Goal: Task Accomplishment & Management: Manage account settings

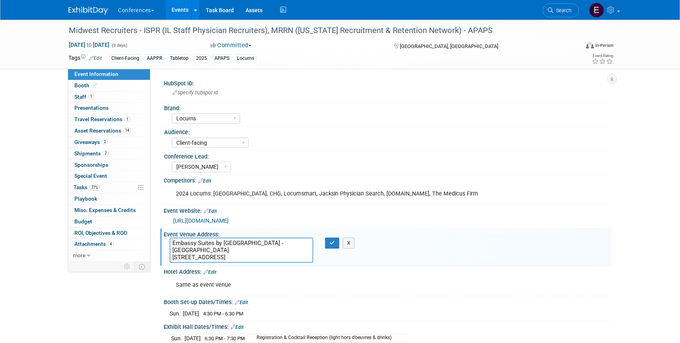
select select "Locums"
select select "Client-facing"
select select "[PERSON_NAME]"
click at [559, 11] on span "Search" at bounding box center [562, 10] width 18 height 6
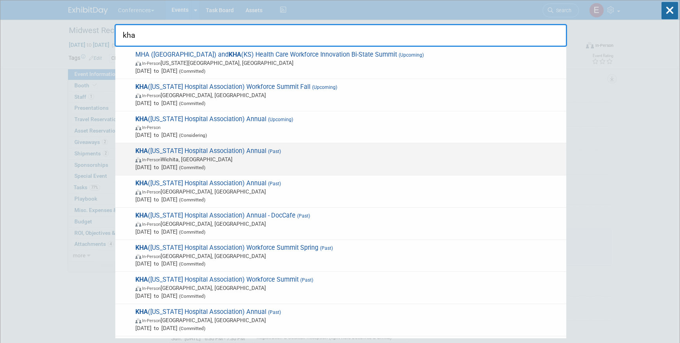
type input "kha"
click at [352, 164] on span "[DATE] to [DATE] (Committed)" at bounding box center [348, 167] width 427 height 8
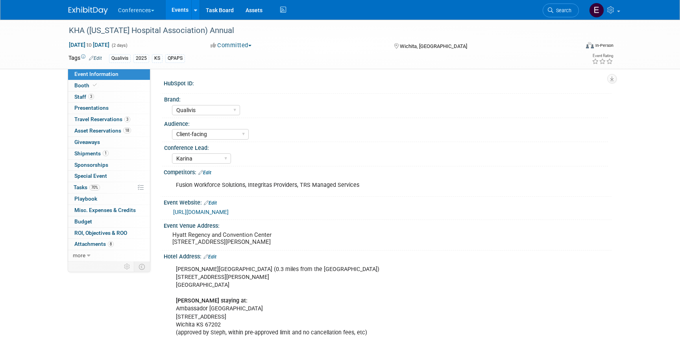
select select "Qualivis"
select select "Client-facing"
select select "Karina"
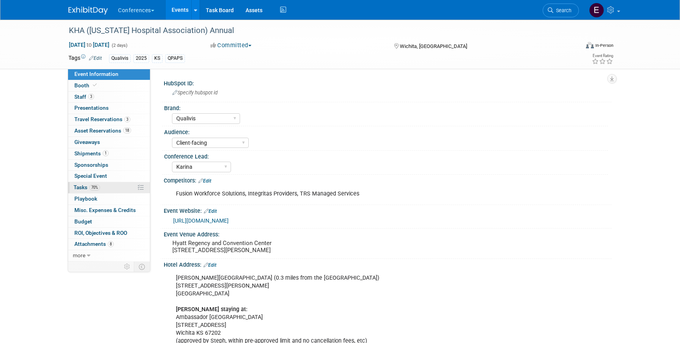
click at [91, 189] on span "70%" at bounding box center [94, 187] width 11 height 6
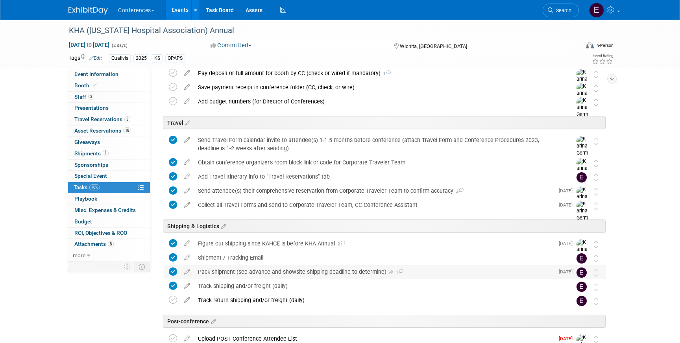
scroll to position [312, 0]
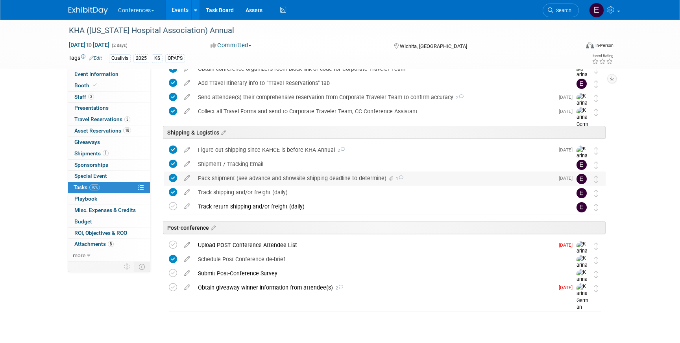
click at [225, 181] on div "Pack shipment (see advance and showsite shipping deadline to determine) 1" at bounding box center [374, 177] width 360 height 13
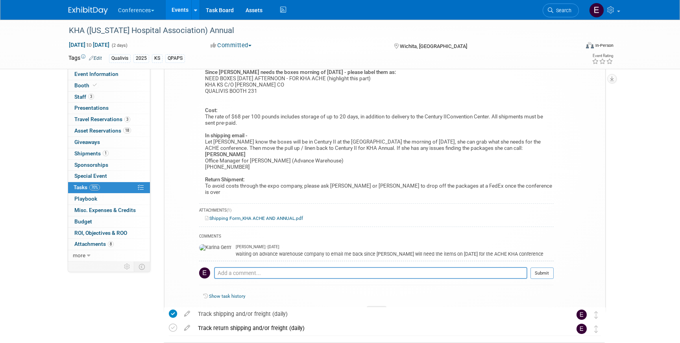
scroll to position [614, 0]
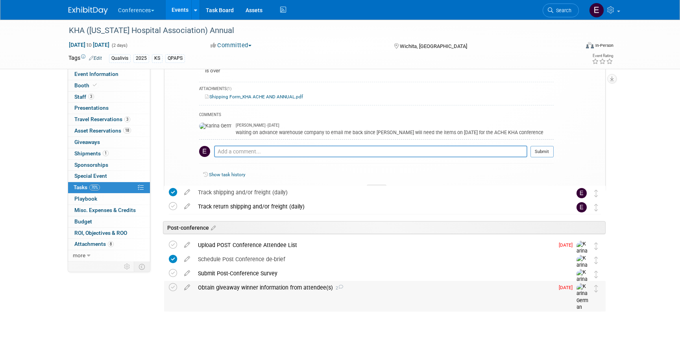
click at [200, 290] on div "Obtain giveaway winner information from attendee(s) 2" at bounding box center [374, 287] width 360 height 13
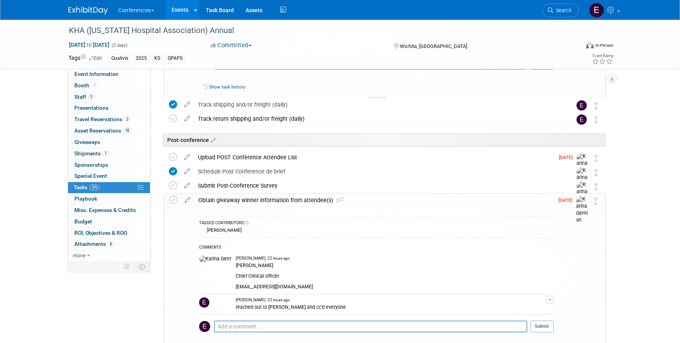
scroll to position [704, 0]
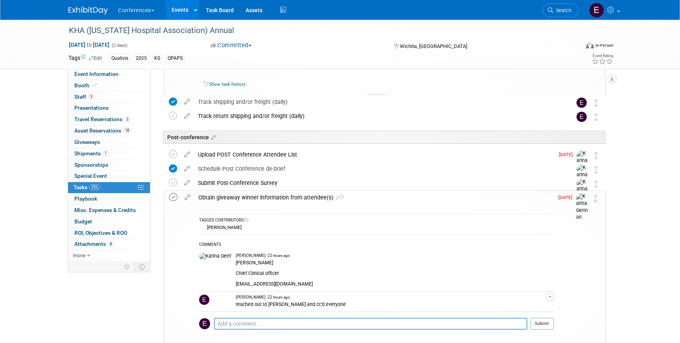
click at [173, 199] on icon at bounding box center [173, 197] width 8 height 8
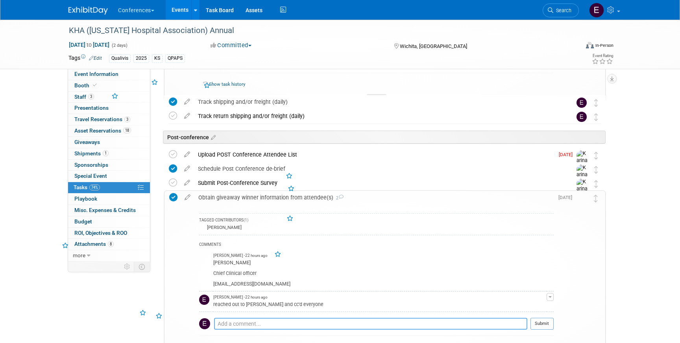
click at [227, 324] on textarea at bounding box center [370, 324] width 313 height 12
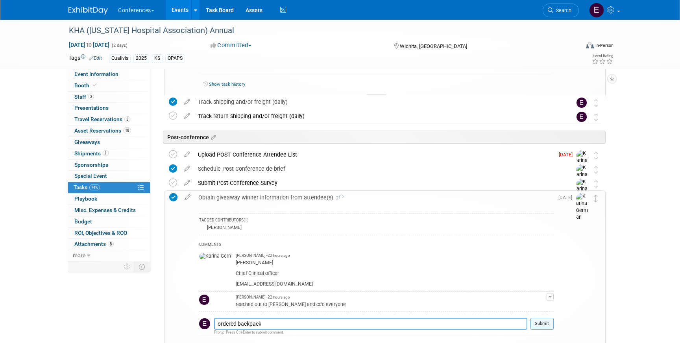
type textarea "ordered backpack"
click at [540, 321] on button "Submit" at bounding box center [541, 324] width 23 height 12
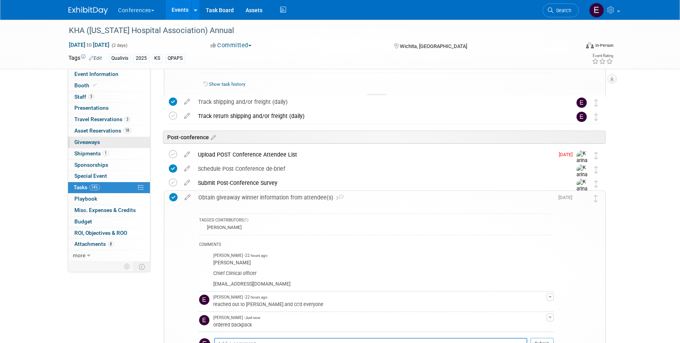
click at [82, 146] on link "0 Giveaways 0" at bounding box center [109, 142] width 82 height 11
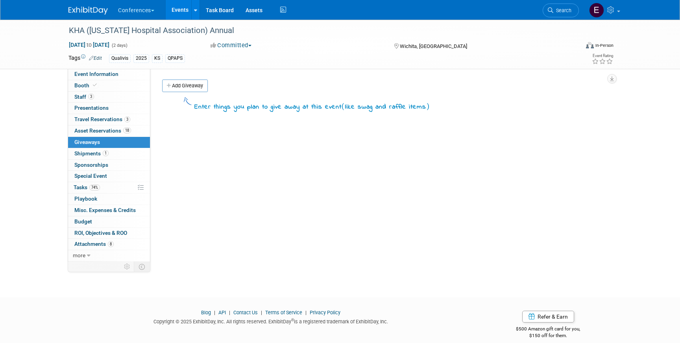
click at [193, 92] on div "Add Giveaway" at bounding box center [385, 86] width 451 height 15
click at [192, 89] on link "Add Giveaway" at bounding box center [185, 85] width 46 height 13
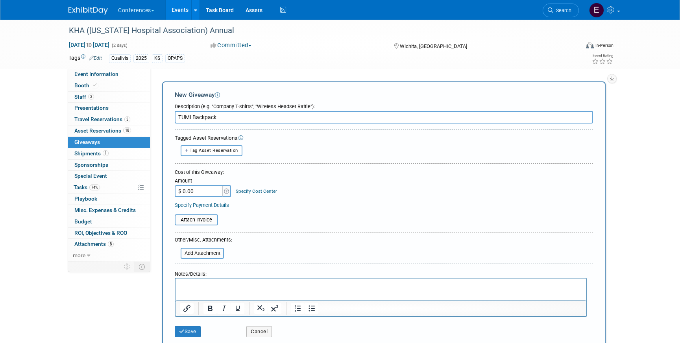
type input "TUMI Backpack"
click at [195, 191] on input "$ 0.00" at bounding box center [199, 191] width 49 height 12
type input "$ 495.00"
click at [263, 193] on link "Specify Cost Center" at bounding box center [256, 191] width 41 height 6
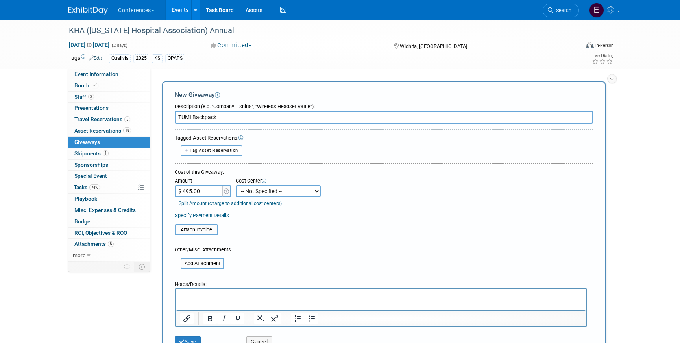
click at [263, 197] on select "-- Not Specified -- Aya Education Aya Healthcare Aya Locums Bespoke Corporate D…" at bounding box center [278, 191] width 85 height 12
select select "18965874"
click at [236, 185] on select "-- Not Specified -- Aya Education Aya Healthcare Aya Locums Bespoke Corporate D…" at bounding box center [278, 191] width 85 height 12
click at [202, 262] on input "file" at bounding box center [176, 263] width 94 height 9
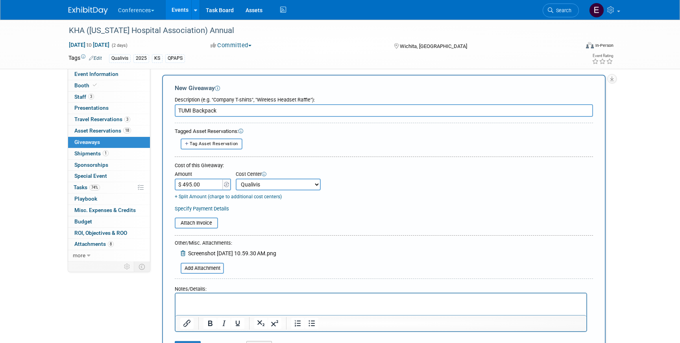
scroll to position [8, 0]
click at [206, 303] on html at bounding box center [380, 297] width 411 height 11
click at [263, 299] on p "Jenny Niblock - 1100 South RangeColby KS 67701" at bounding box center [381, 299] width 402 height 8
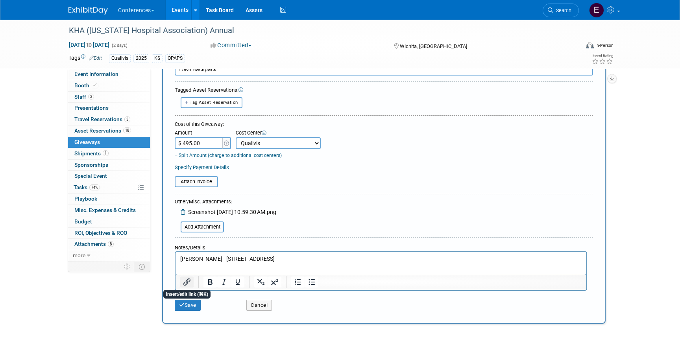
scroll to position [55, 0]
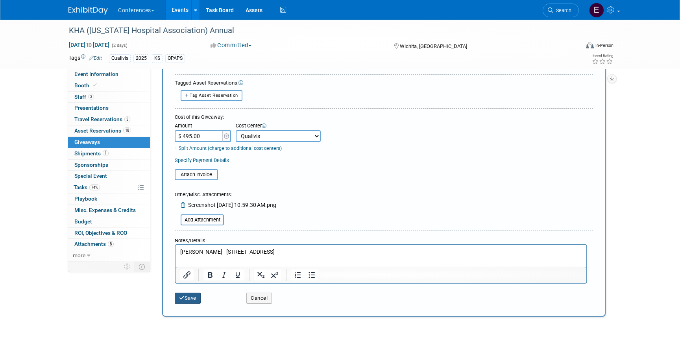
click at [184, 296] on icon "submit" at bounding box center [182, 297] width 6 height 5
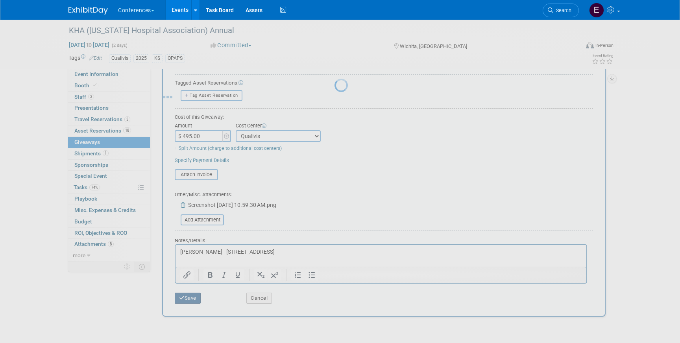
scroll to position [9, 0]
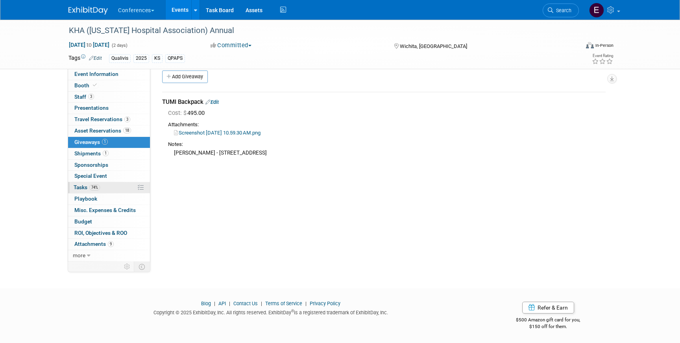
click at [120, 192] on link "74% Tasks 74%" at bounding box center [109, 187] width 82 height 11
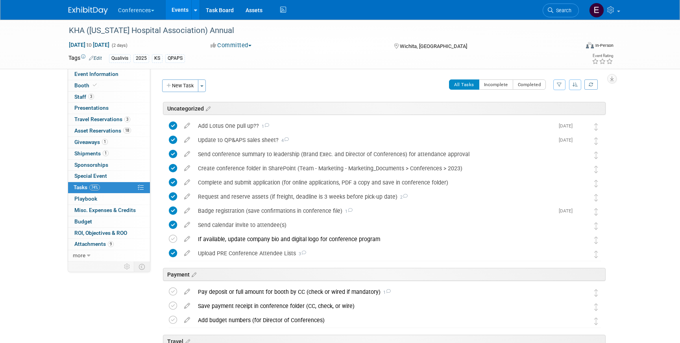
scroll to position [312, 0]
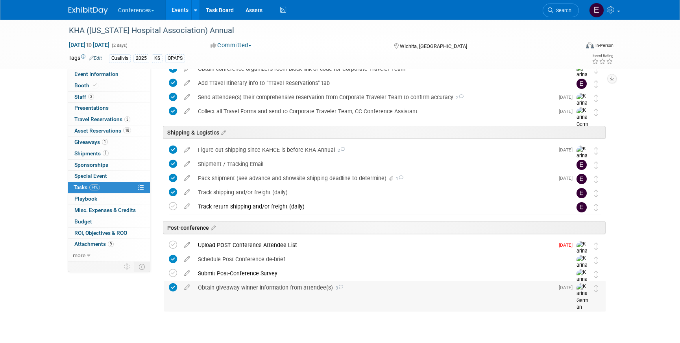
click at [229, 289] on div "Obtain giveaway winner information from attendee(s) 3" at bounding box center [374, 287] width 360 height 13
click at [571, 9] on link "Search" at bounding box center [560, 11] width 36 height 14
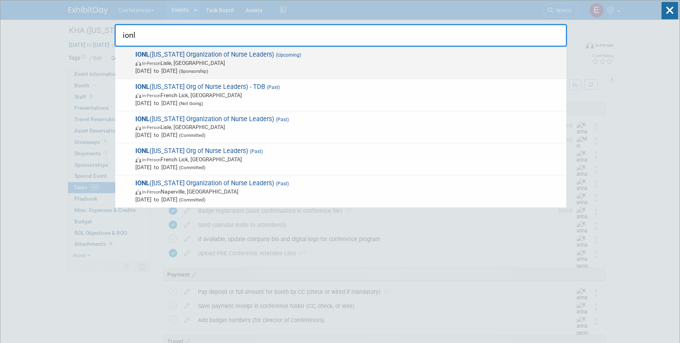
type input "ionl"
click at [295, 61] on span "In-Person Lisle, IL" at bounding box center [348, 63] width 427 height 8
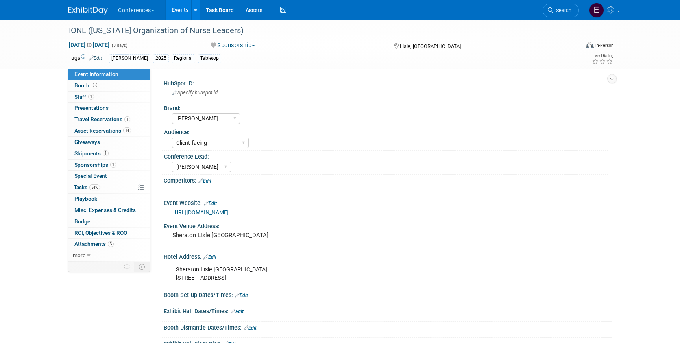
select select "[PERSON_NAME]"
select select "Client-facing"
select select "[PERSON_NAME]"
click at [563, 6] on link "Search" at bounding box center [560, 11] width 36 height 14
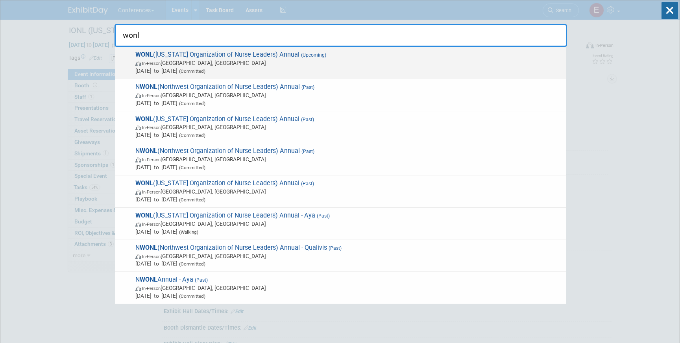
type input "wonl"
click at [274, 63] on span "In-Person Pewaukee, WI" at bounding box center [348, 63] width 427 height 8
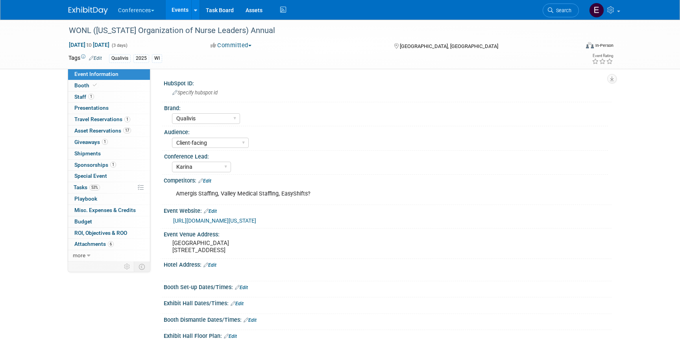
select select "Qualivis"
select select "Client-facing"
select select "Karina"
click at [560, 13] on link "Search" at bounding box center [560, 11] width 36 height 14
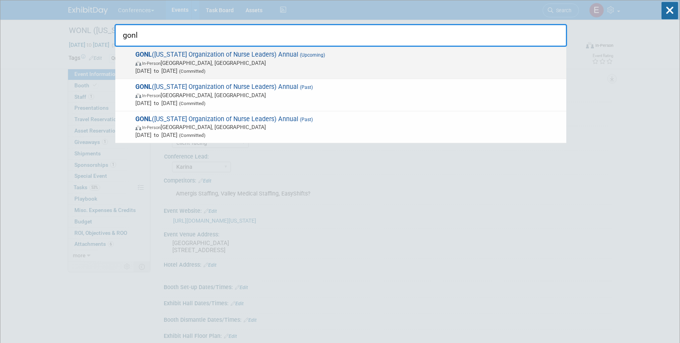
type input "gonl"
click at [217, 55] on span "GONL (Georgia Organization of Nurse Leaders) Annual (Upcoming) In-Person Savann…" at bounding box center [347, 63] width 429 height 24
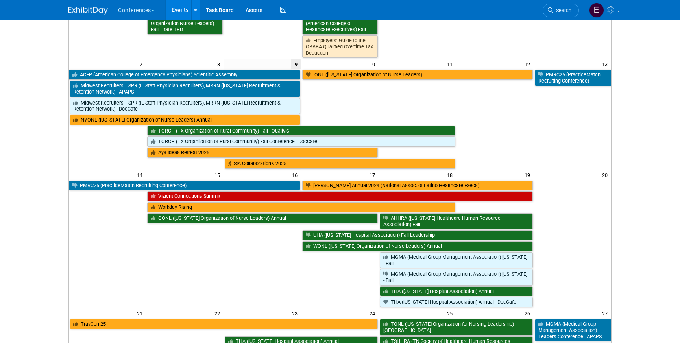
scroll to position [140, 0]
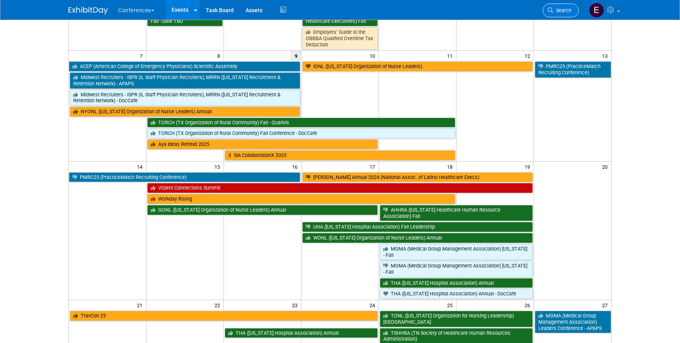
click at [573, 9] on link "Search" at bounding box center [560, 11] width 36 height 14
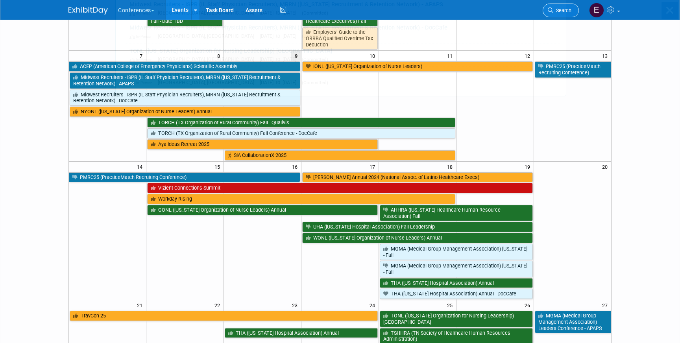
scroll to position [0, 0]
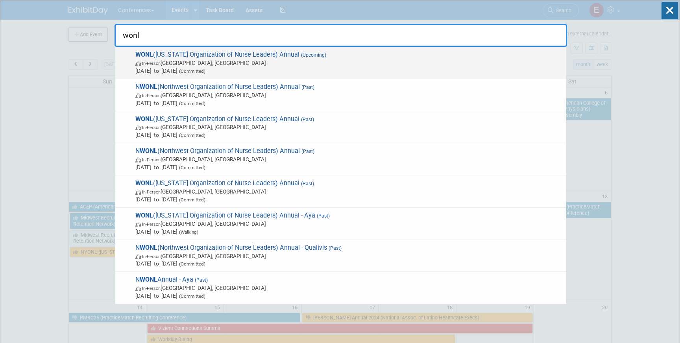
type input "wonl"
click at [246, 61] on span "In-Person Pewaukee, WI" at bounding box center [348, 63] width 427 height 8
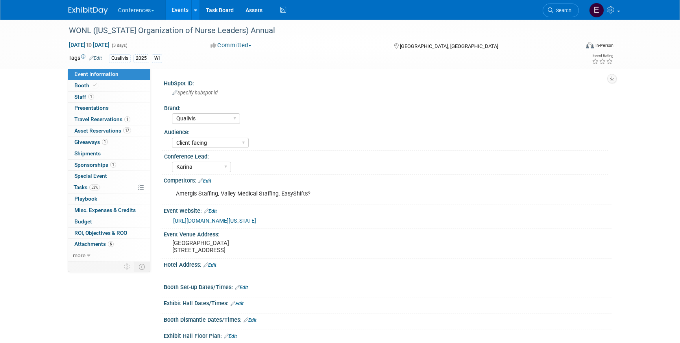
select select "Qualivis"
select select "Client-facing"
select select "Karina"
click at [84, 130] on span "Asset Reservations 17" at bounding box center [102, 130] width 57 height 6
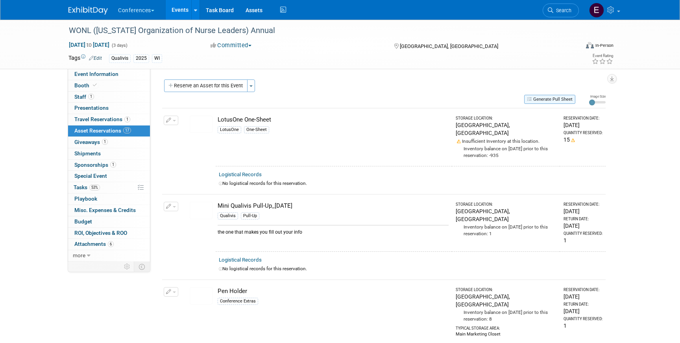
click at [556, 98] on button "Generate Pull Sheet" at bounding box center [549, 99] width 51 height 9
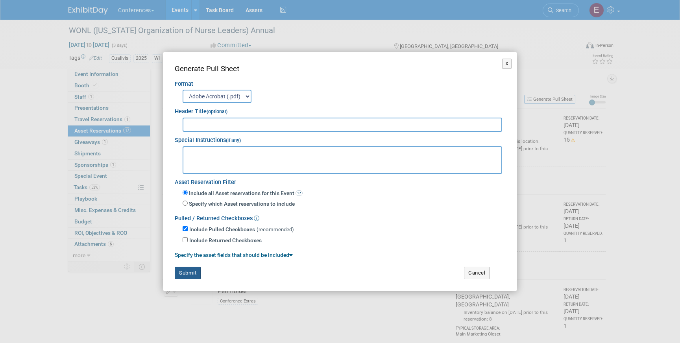
click at [190, 270] on button "Submit" at bounding box center [188, 273] width 26 height 13
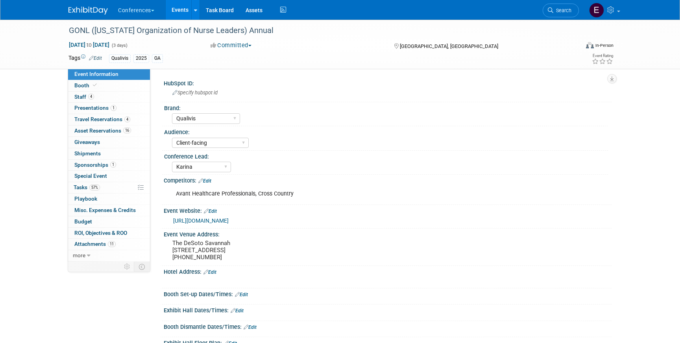
select select "Qualivis"
select select "Client-facing"
select select "Karina"
click at [101, 130] on span "Asset Reservations 16" at bounding box center [102, 130] width 57 height 6
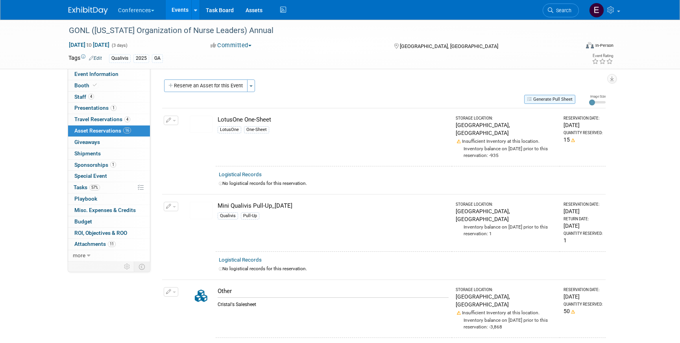
click at [567, 95] on button "Generate Pull Sheet" at bounding box center [549, 99] width 51 height 9
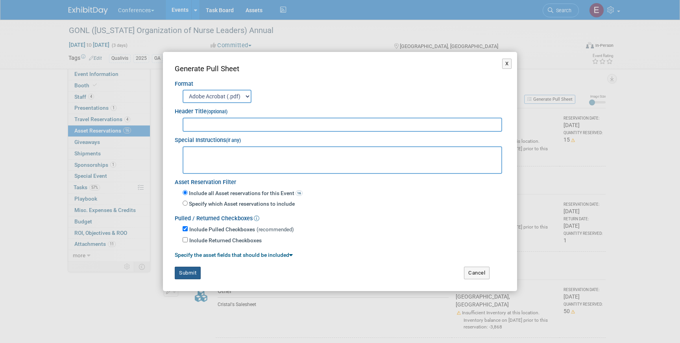
click at [190, 273] on button "Submit" at bounding box center [188, 273] width 26 height 13
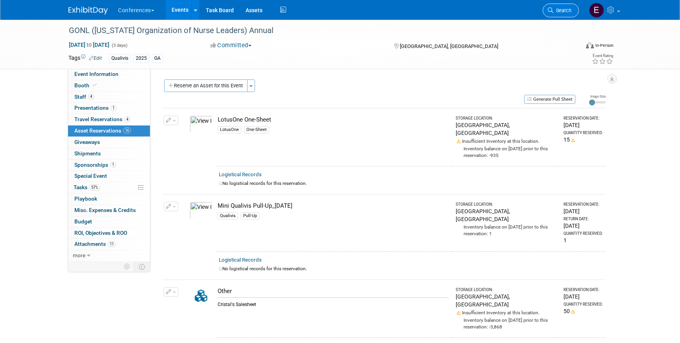
click at [567, 12] on span "Search" at bounding box center [562, 10] width 18 height 6
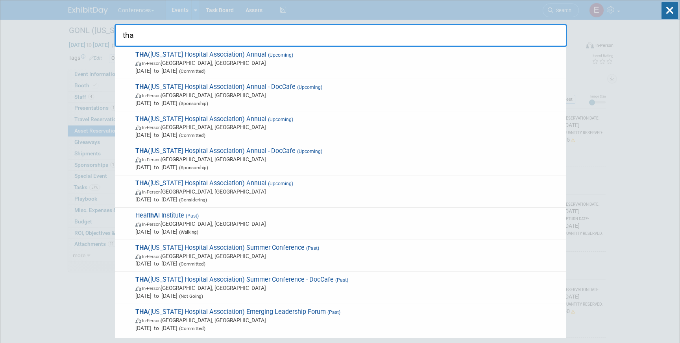
type input "tha"
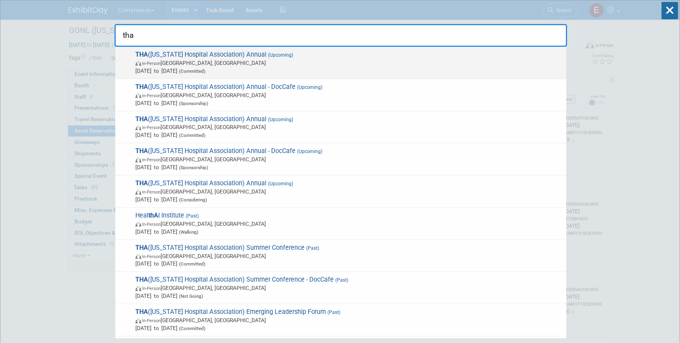
click at [322, 60] on span "In-Person Nashville, TN" at bounding box center [348, 63] width 427 height 8
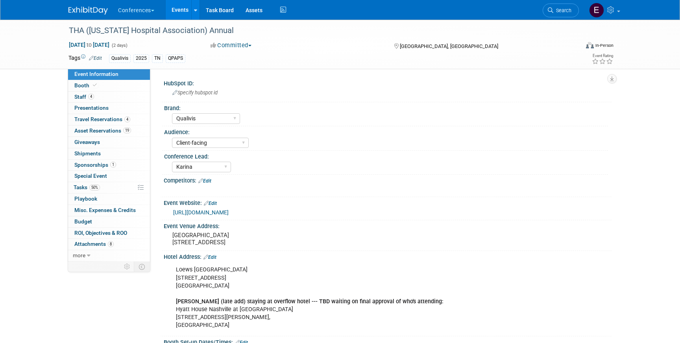
select select "Qualivis"
select select "Client-facing"
select select "Karina"
click at [94, 133] on span "Asset Reservations 19" at bounding box center [102, 130] width 57 height 6
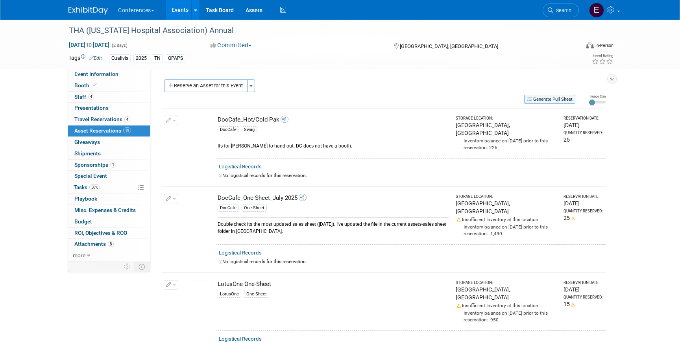
click at [551, 99] on button "Generate Pull Sheet" at bounding box center [549, 99] width 51 height 9
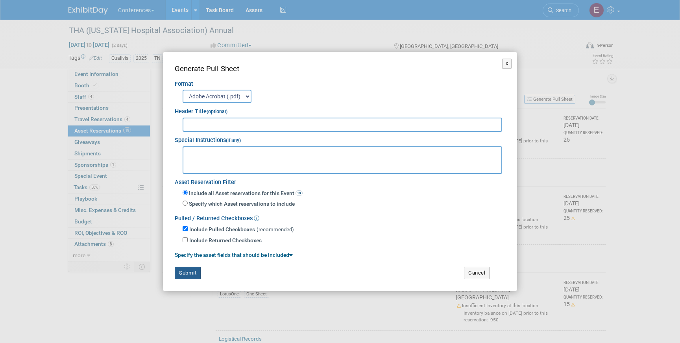
click at [190, 273] on button "Submit" at bounding box center [188, 273] width 26 height 13
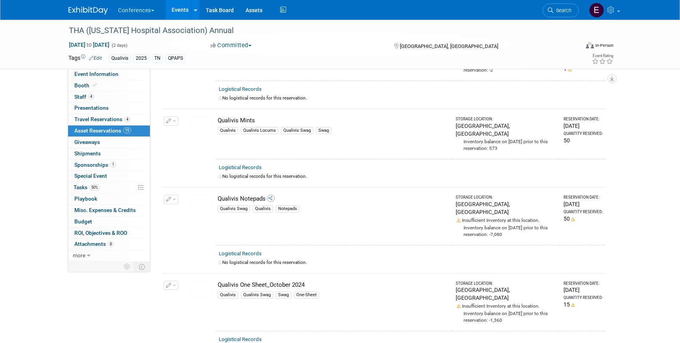
scroll to position [1031, 0]
click at [568, 9] on span "Search" at bounding box center [562, 10] width 18 height 6
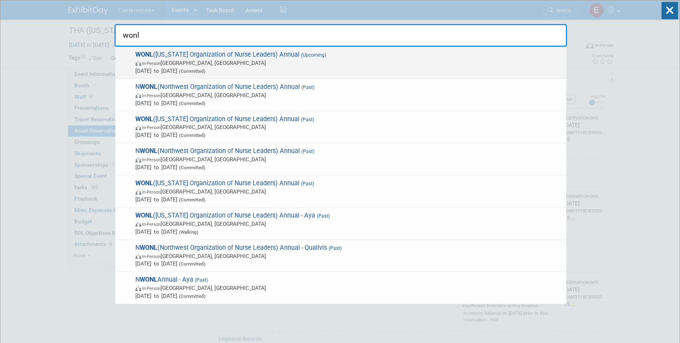
type input "wonl"
click at [402, 65] on span "In-Person Pewaukee, WI" at bounding box center [348, 63] width 427 height 8
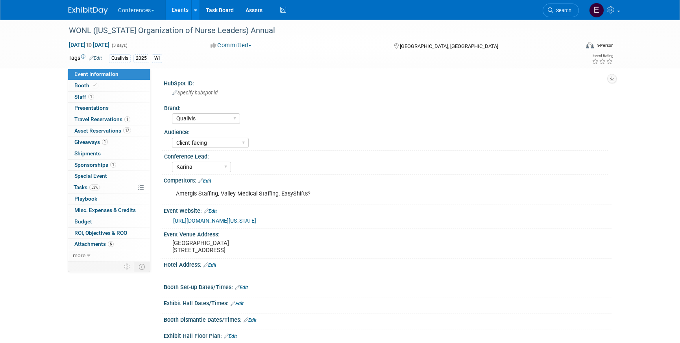
select select "Qualivis"
select select "Client-facing"
select select "Karina"
click at [111, 187] on link "53% Tasks 53%" at bounding box center [109, 187] width 82 height 11
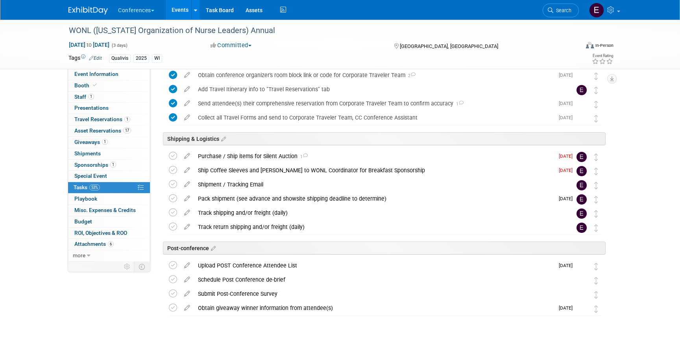
scroll to position [411, 0]
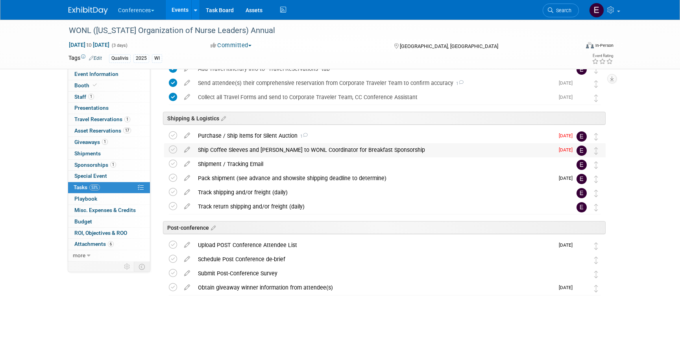
click at [270, 153] on div "Ship Coffee Sleeves and [PERSON_NAME] to WONL Coordinator for Breakfast Sponsor…" at bounding box center [374, 149] width 360 height 13
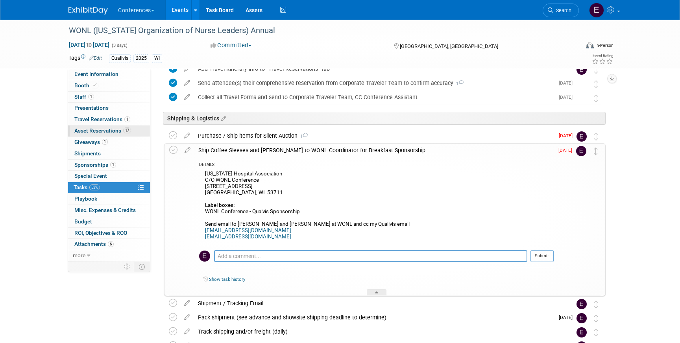
click at [89, 129] on span "Asset Reservations 17" at bounding box center [102, 130] width 57 height 6
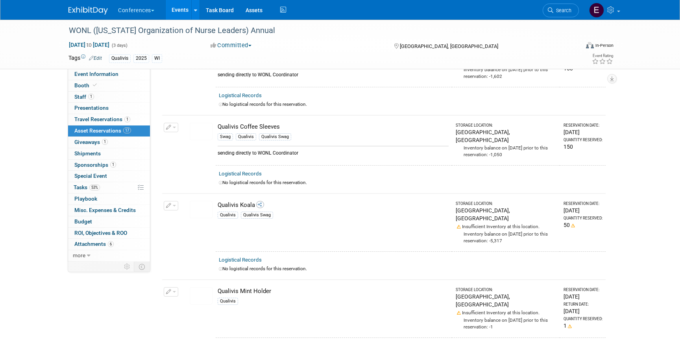
scroll to position [590, 0]
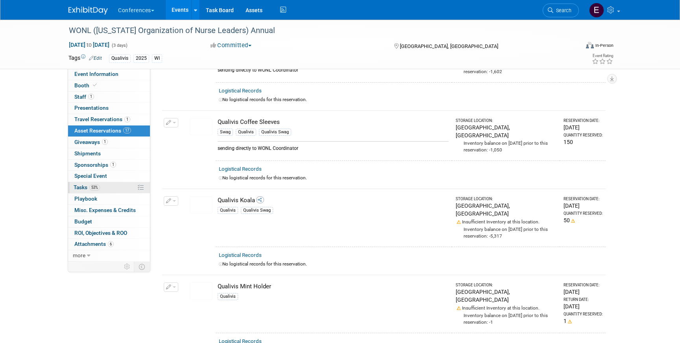
click at [98, 188] on span "53%" at bounding box center [94, 187] width 11 height 6
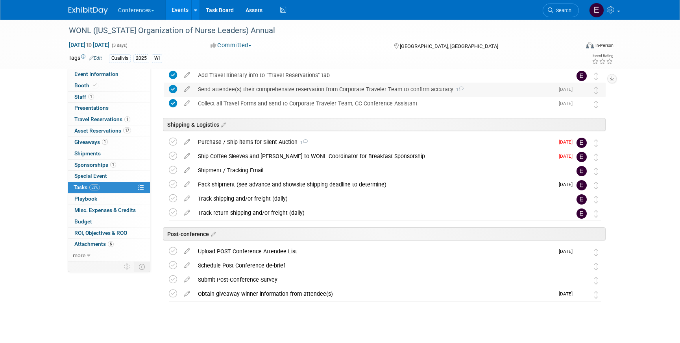
scroll to position [411, 0]
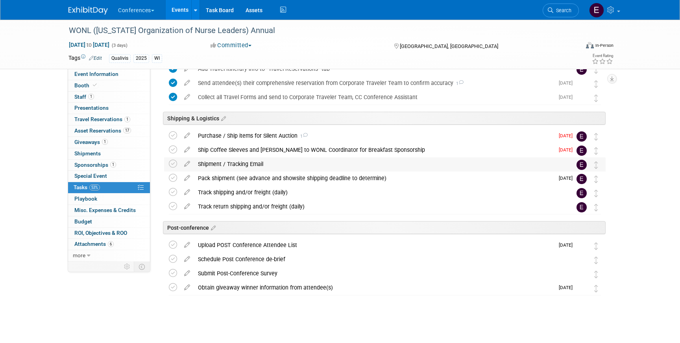
click at [214, 171] on td "Shipment / Tracking Email Pro tip: Press Ctrl-Enter to submit comment. Submit S…" at bounding box center [377, 164] width 367 height 14
click at [99, 79] on link "Event Information" at bounding box center [109, 74] width 82 height 11
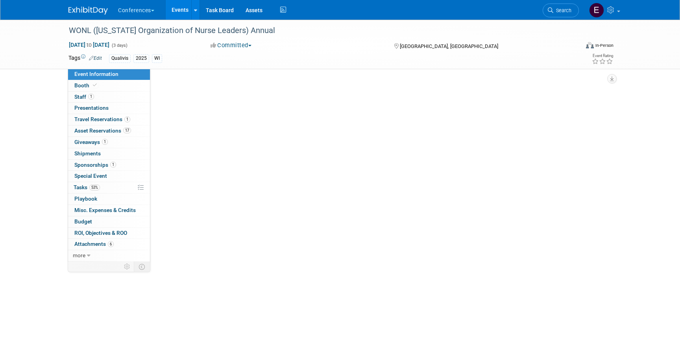
scroll to position [0, 0]
select select "Qualivis"
select select "Client-facing"
select select "Karina"
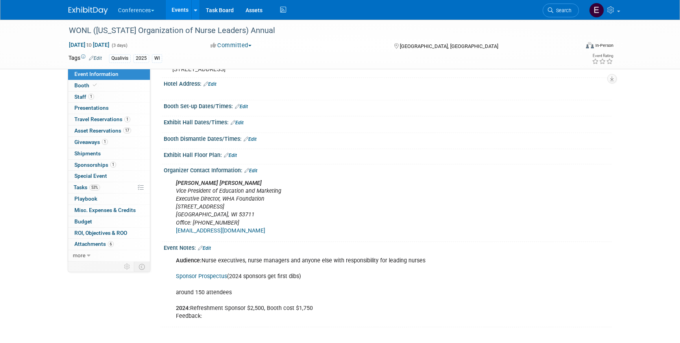
scroll to position [188, 0]
click at [100, 190] on span "Tasks 53%" at bounding box center [87, 187] width 26 height 6
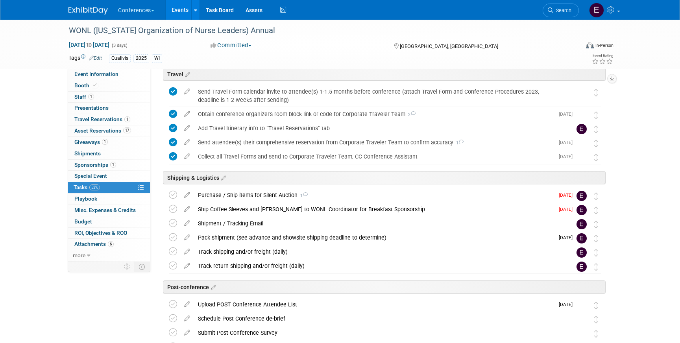
scroll to position [350, 0]
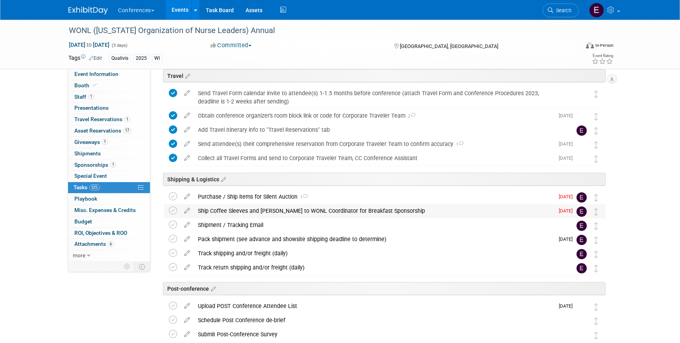
click at [278, 211] on div "Ship Coffee Sleeves and Napkins to WONL Coordinator for Breakfast Sponsorship" at bounding box center [374, 210] width 360 height 13
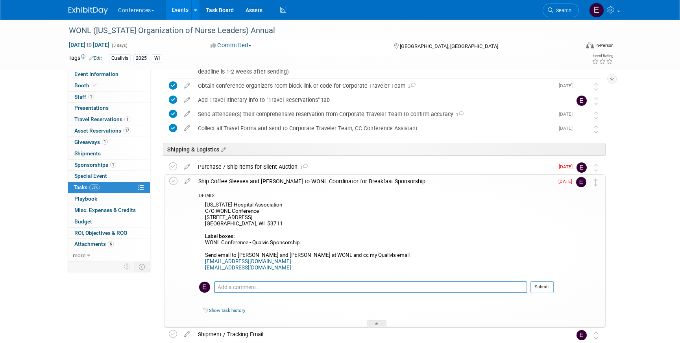
scroll to position [382, 0]
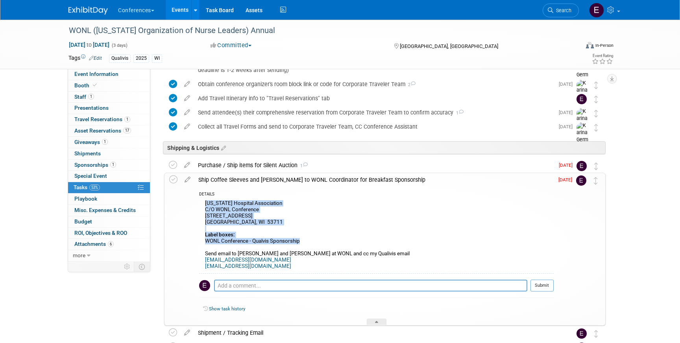
drag, startPoint x: 205, startPoint y: 203, endPoint x: 310, endPoint y: 241, distance: 112.4
click at [310, 241] on div "Wisconsin Hospital Association C/O WONL Conference 5510 Research Park Drive, Su…" at bounding box center [376, 236] width 354 height 76
copy div "Wisconsin Hospital Association C/O WONL Conference 5510 Research Park Drive, Su…"
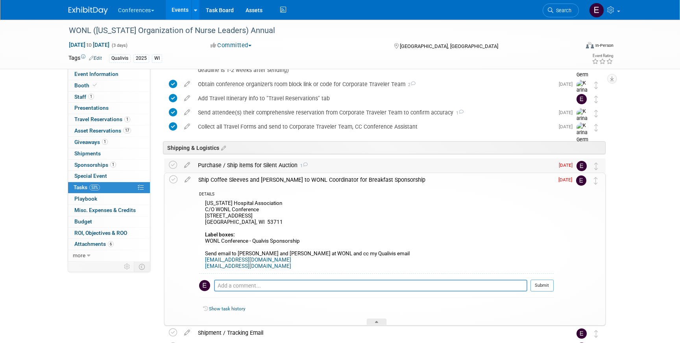
click at [258, 168] on div "Purchase / Ship items for Silent Auction 1" at bounding box center [374, 164] width 360 height 13
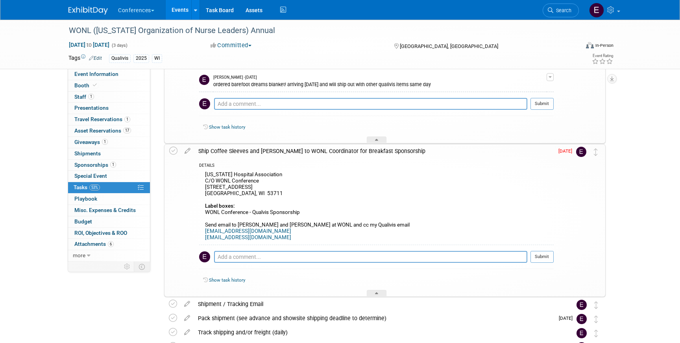
scroll to position [634, 0]
click at [173, 150] on icon at bounding box center [173, 150] width 8 height 8
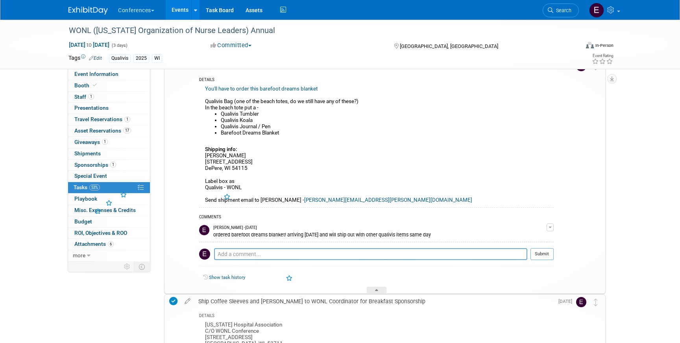
scroll to position [457, 0]
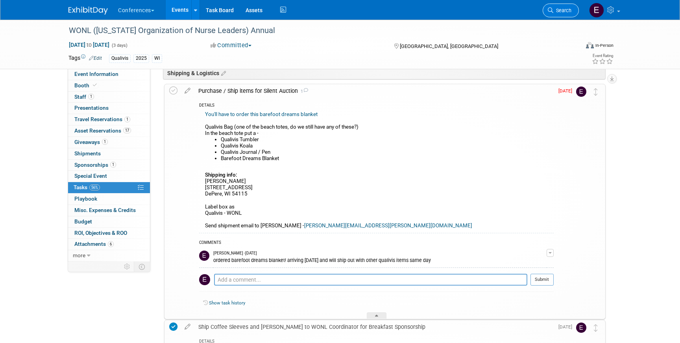
click at [567, 7] on link "Search" at bounding box center [560, 11] width 36 height 14
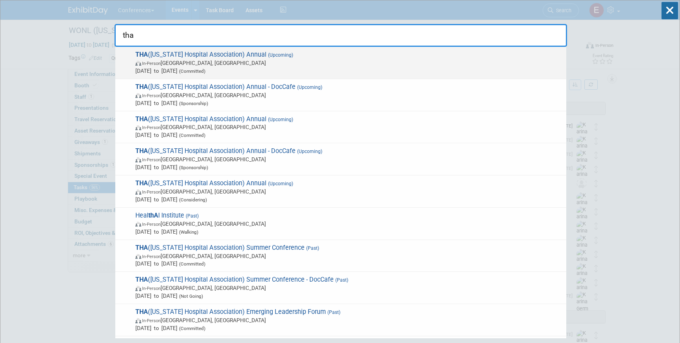
type input "tha"
click at [313, 56] on span "THA (Tennessee Hospital Association) Annual (Upcoming) In-Person Nashville, TN …" at bounding box center [347, 63] width 429 height 24
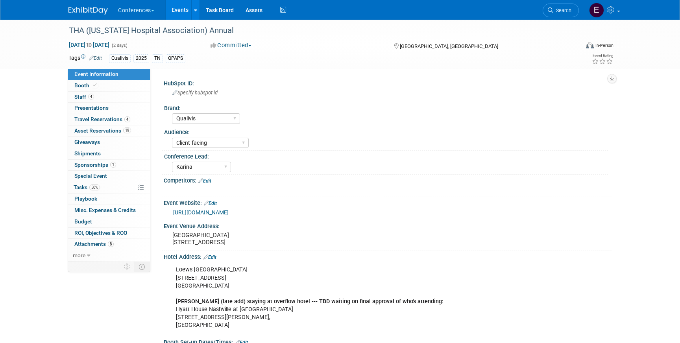
select select "Qualivis"
select select "Client-facing"
select select "Karina"
click at [105, 184] on link "50% Tasks 50%" at bounding box center [109, 187] width 82 height 11
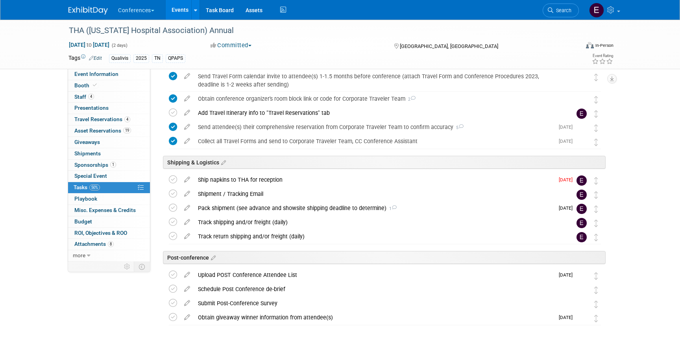
scroll to position [439, 0]
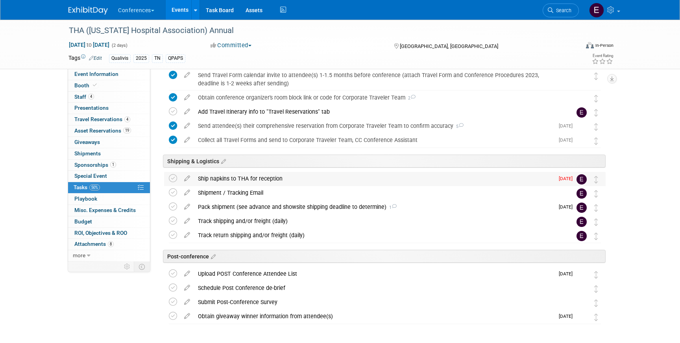
click at [283, 174] on div "Ship napkins to THA for reception" at bounding box center [374, 178] width 360 height 13
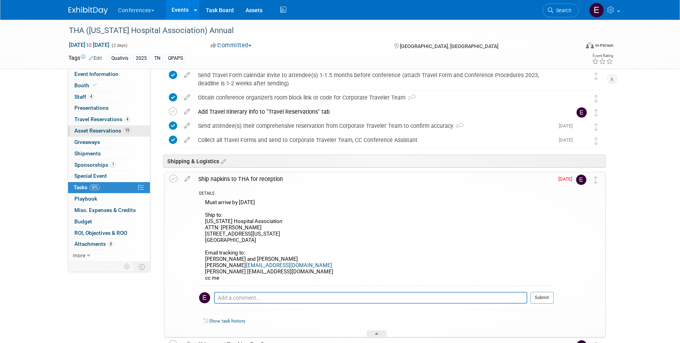
click at [96, 127] on link "19 Asset Reservations 19" at bounding box center [109, 130] width 82 height 11
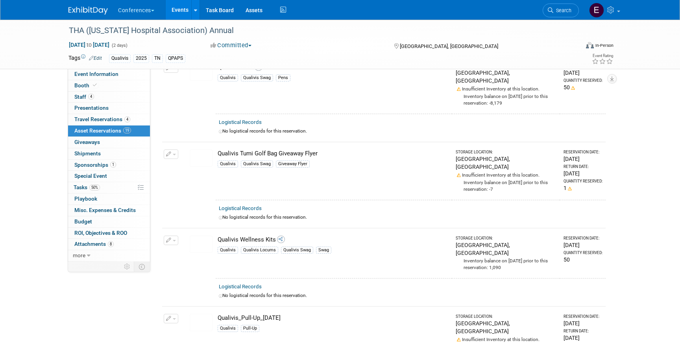
scroll to position [1360, 0]
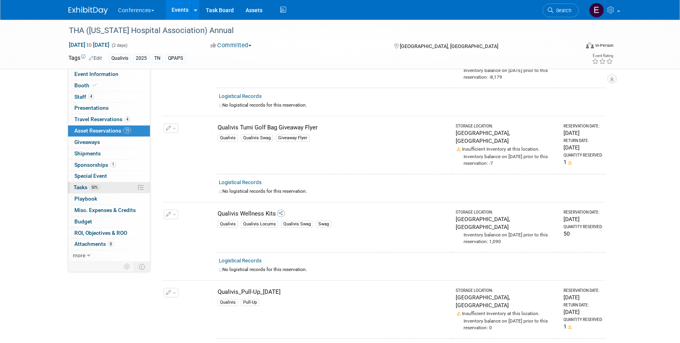
click at [83, 187] on span "Tasks 50%" at bounding box center [87, 187] width 26 height 6
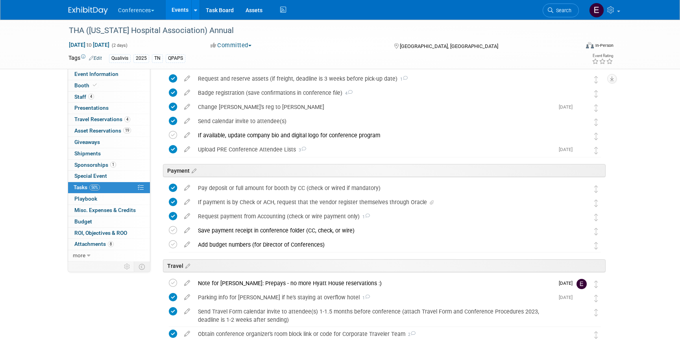
scroll to position [468, 0]
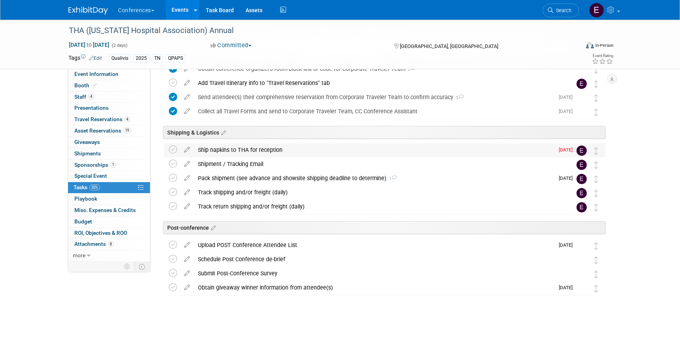
click at [213, 149] on div "Ship napkins to THA for reception" at bounding box center [374, 149] width 360 height 13
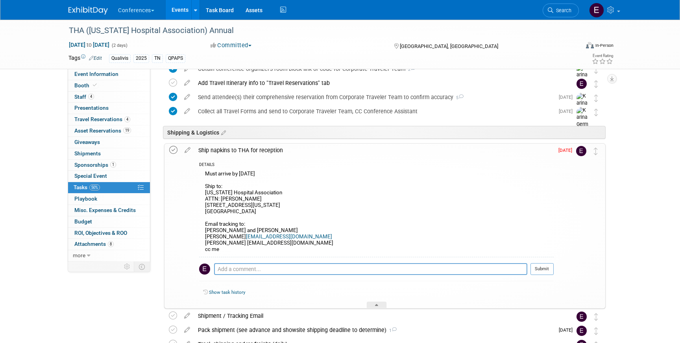
click at [171, 148] on icon at bounding box center [173, 150] width 8 height 8
drag, startPoint x: 205, startPoint y: 193, endPoint x: 282, endPoint y: 211, distance: 78.9
click at [282, 211] on div "Must arrive by September 12 Ship to: Tennessee Hospital Association ATTN: Jessi…" at bounding box center [376, 213] width 354 height 88
copy div "Tennessee Hospital Association ATTN: Jessie Fulton 5201 Virginia Way Brentwood,…"
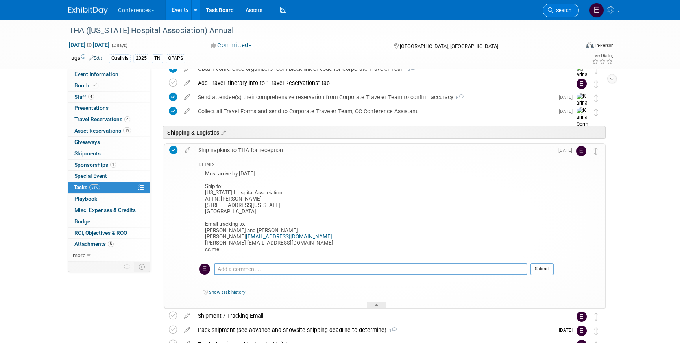
click at [562, 15] on link "Search" at bounding box center [560, 11] width 36 height 14
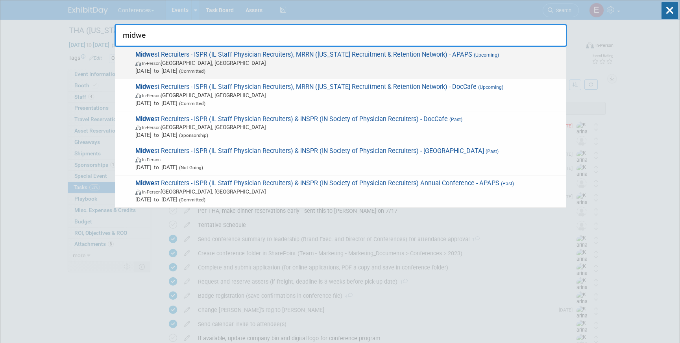
type input "midwe"
click at [446, 67] on span "Sep 7, 2025 to Sep 9, 2025 (Committed)" at bounding box center [348, 71] width 427 height 8
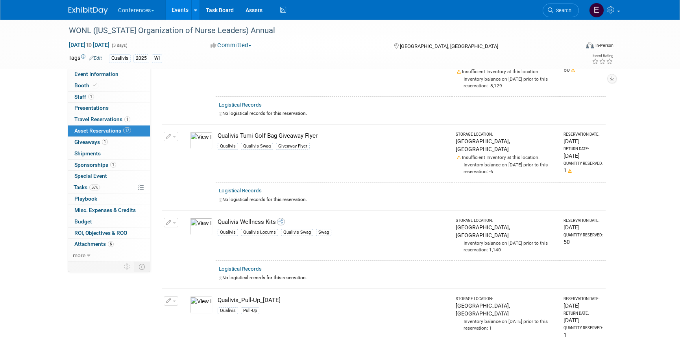
scroll to position [1175, 0]
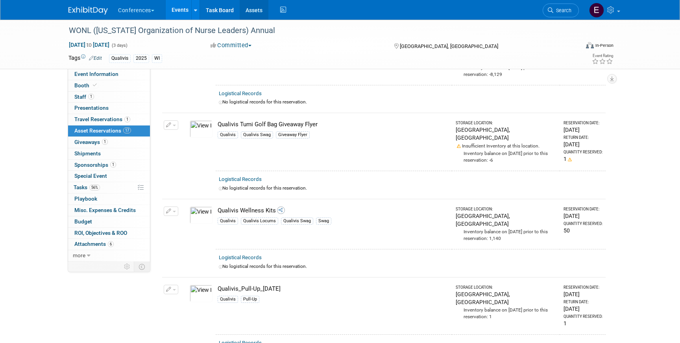
click at [252, 7] on link "Assets" at bounding box center [254, 10] width 29 height 20
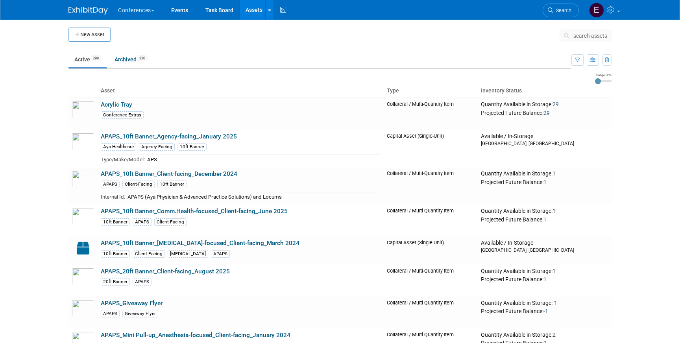
click at [589, 36] on span "search assets" at bounding box center [590, 36] width 34 height 6
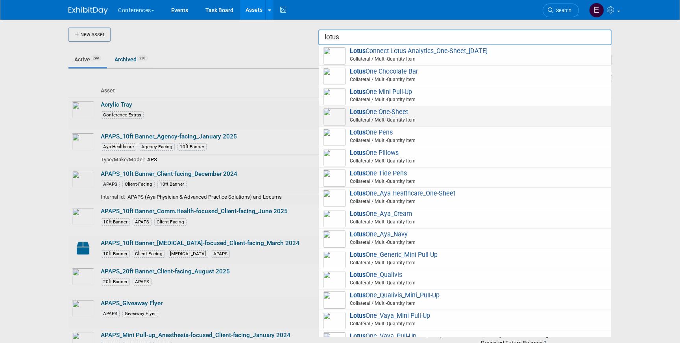
click at [487, 116] on span "Collateral / Multi-Quantity Item" at bounding box center [465, 119] width 281 height 7
type input "LotusOne One-Sheet"
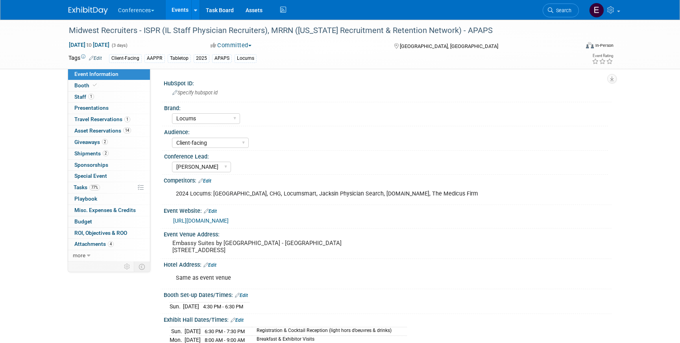
select select "Locums"
select select "Client-facing"
select select "[PERSON_NAME]"
drag, startPoint x: 172, startPoint y: 242, endPoint x: 275, endPoint y: 242, distance: 103.0
click at [275, 242] on pre "Embassy Suites by Hilton Grand Rapids Downtown Hotel - Widdicomb Ballroom 710 M…" at bounding box center [256, 247] width 169 height 14
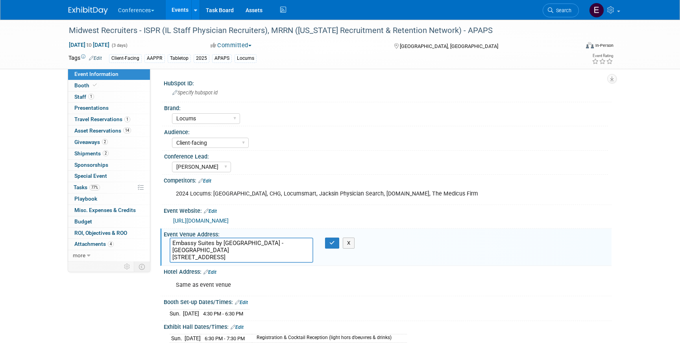
drag, startPoint x: 275, startPoint y: 242, endPoint x: 159, endPoint y: 233, distance: 116.4
click at [159, 233] on div "HubSpot ID: Specify hubspot id Brand: Aya Bespoke Corporate Dawson DocCafe Educ…" at bounding box center [380, 165] width 461 height 193
click at [205, 251] on textarea "Embassy Suites by Hilton Grand Rapids Downtown Hotel - Widdicomb Ballroom 710 M…" at bounding box center [242, 250] width 144 height 25
drag, startPoint x: 216, startPoint y: 258, endPoint x: 138, endPoint y: 256, distance: 78.3
click at [138, 256] on div "Event Information Event Info Booth Booth 1 Staff 1 Staff 0 Presentations 0 Pres…" at bounding box center [340, 279] width 555 height 518
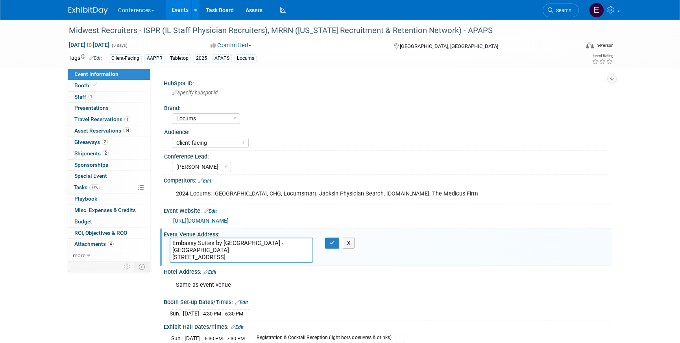
drag, startPoint x: 265, startPoint y: 257, endPoint x: 297, endPoint y: 257, distance: 31.5
click at [297, 257] on textarea "Embassy Suites by Hilton Grand Rapids Downtown Hotel - Widdicomb Ballroom 710 M…" at bounding box center [242, 250] width 144 height 25
click at [78, 10] on img at bounding box center [87, 11] width 39 height 8
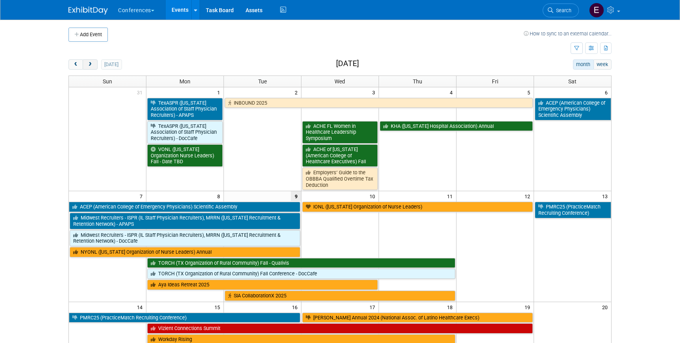
click at [87, 63] on span "next" at bounding box center [90, 64] width 6 height 5
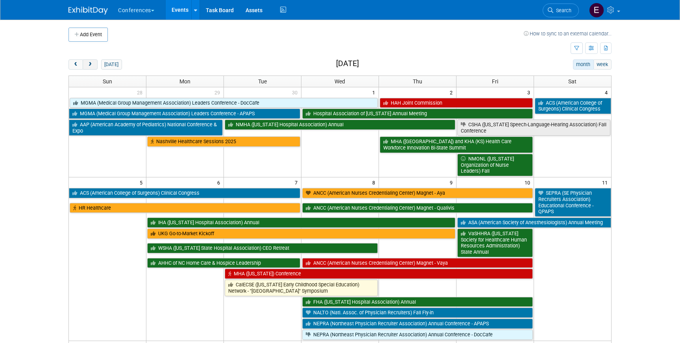
click at [87, 63] on span "next" at bounding box center [90, 64] width 6 height 5
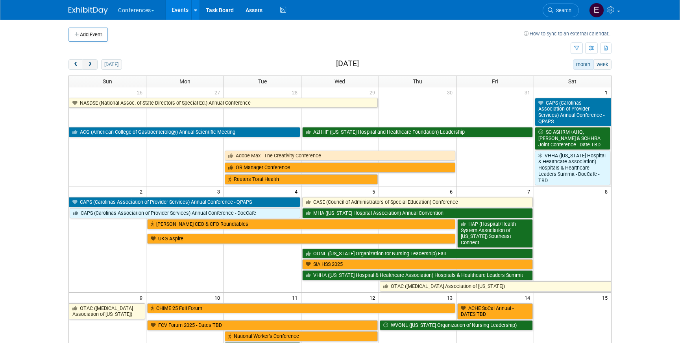
click at [87, 63] on span "next" at bounding box center [90, 64] width 6 height 5
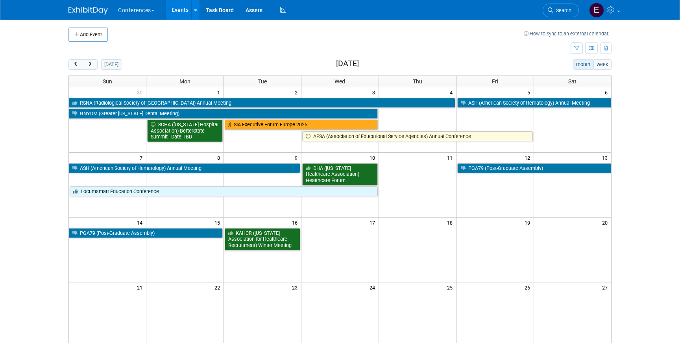
click at [96, 7] on img at bounding box center [87, 11] width 39 height 8
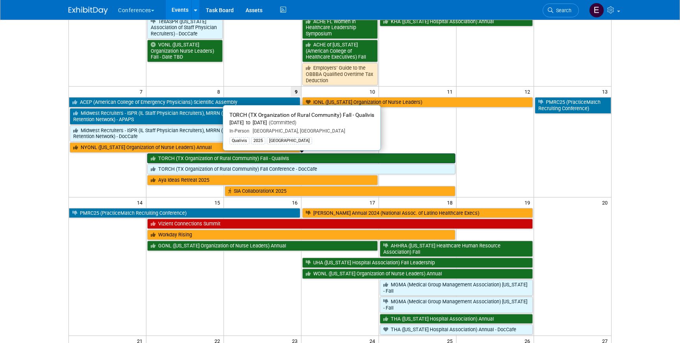
scroll to position [105, 0]
